Goal: Information Seeking & Learning: Learn about a topic

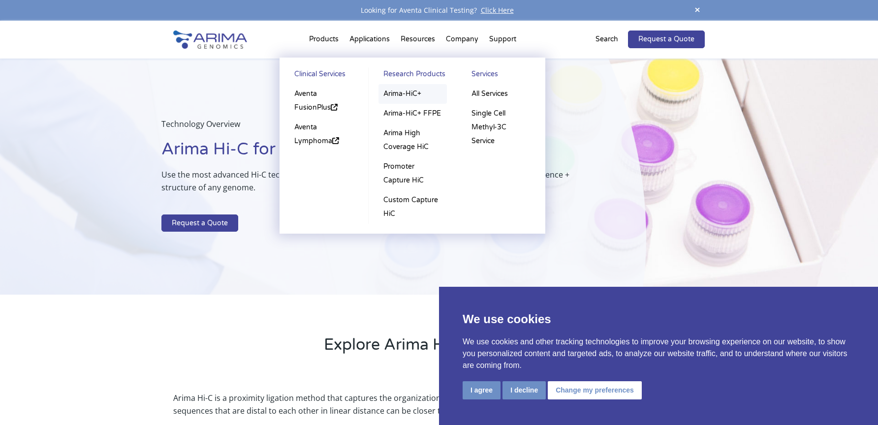
click at [414, 90] on link "Arima-HiC+" at bounding box center [412, 94] width 68 height 20
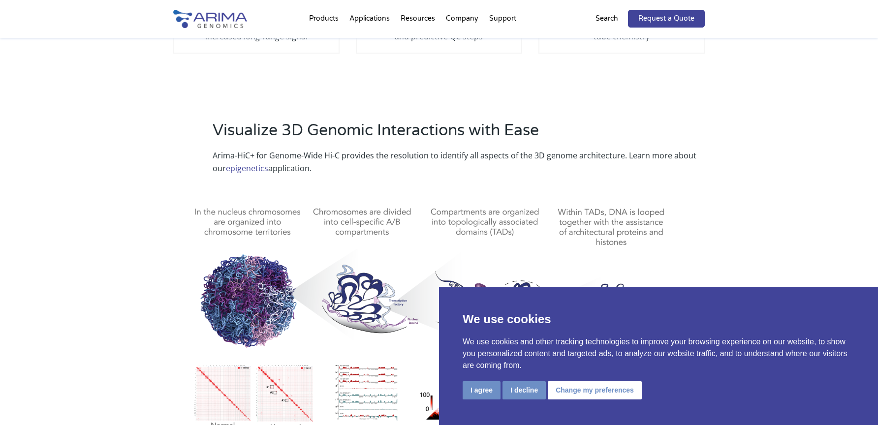
scroll to position [354, 0]
click at [485, 393] on button "I agree" at bounding box center [481, 390] width 38 height 18
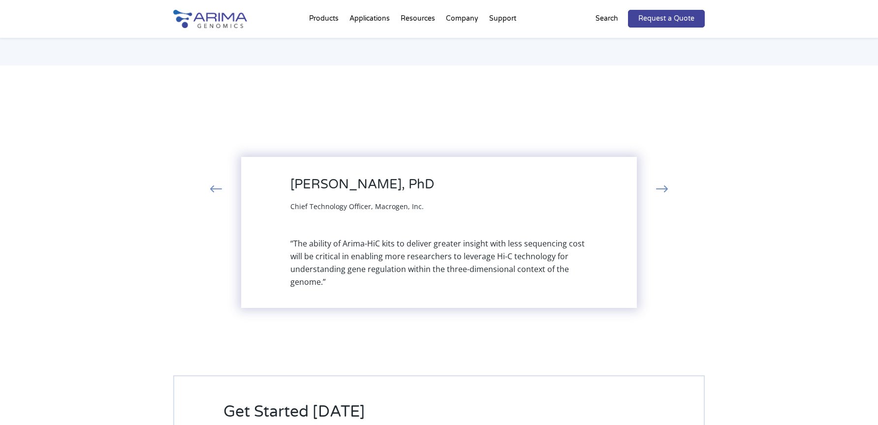
scroll to position [2134, 0]
